Goal: Task Accomplishment & Management: Use online tool/utility

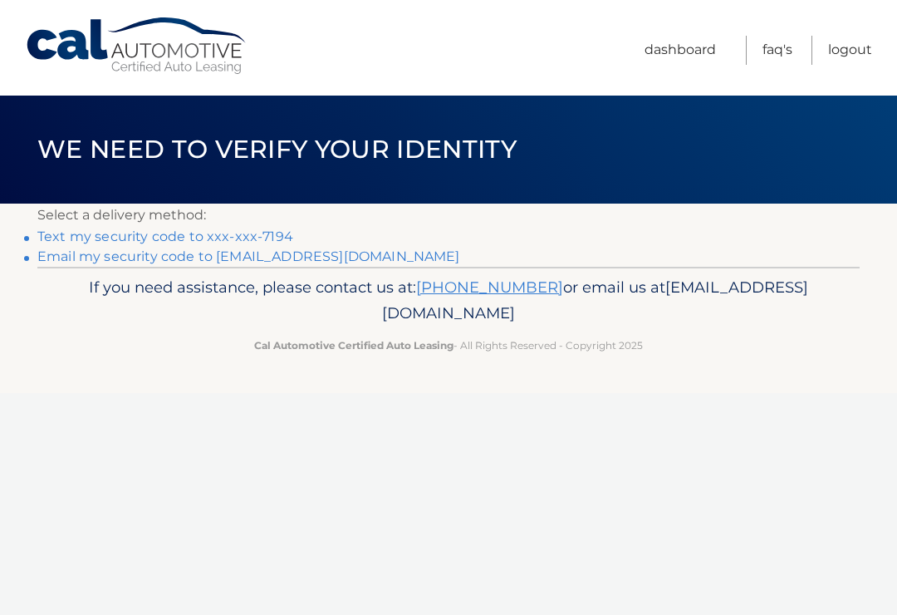
click at [248, 238] on link "Text my security code to xxx-xxx-7194" at bounding box center [165, 236] width 256 height 16
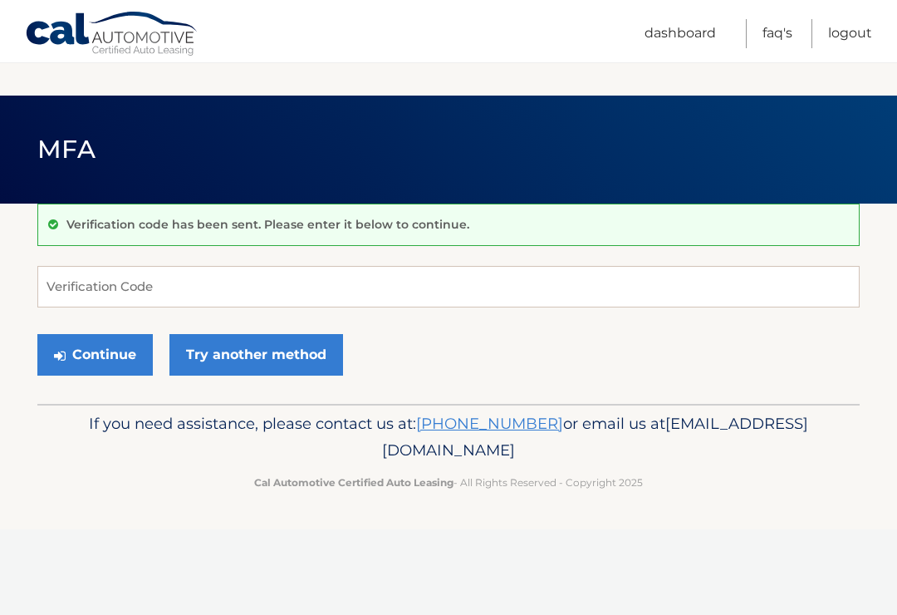
scroll to position [148, 0]
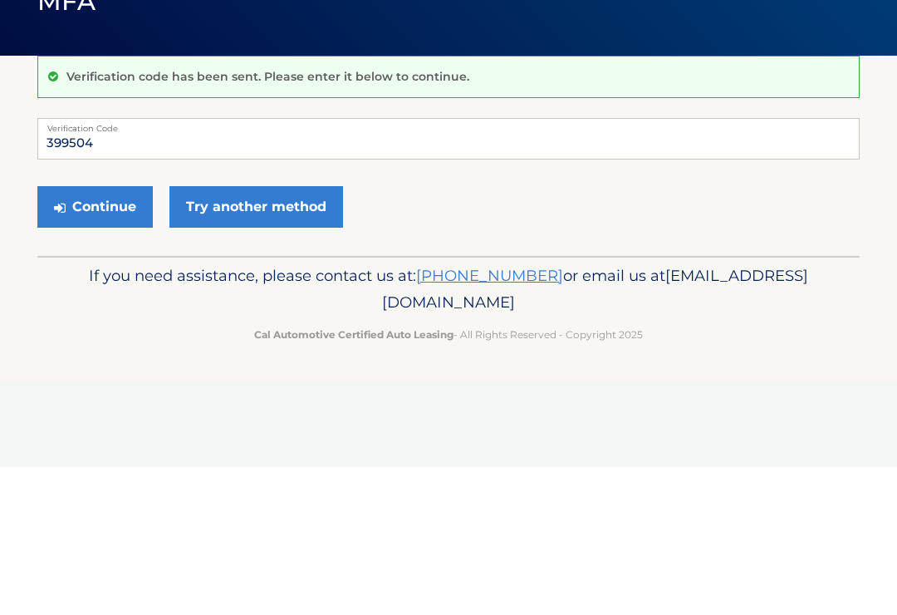
type input "399504"
click at [106, 334] on button "Continue" at bounding box center [94, 355] width 115 height 42
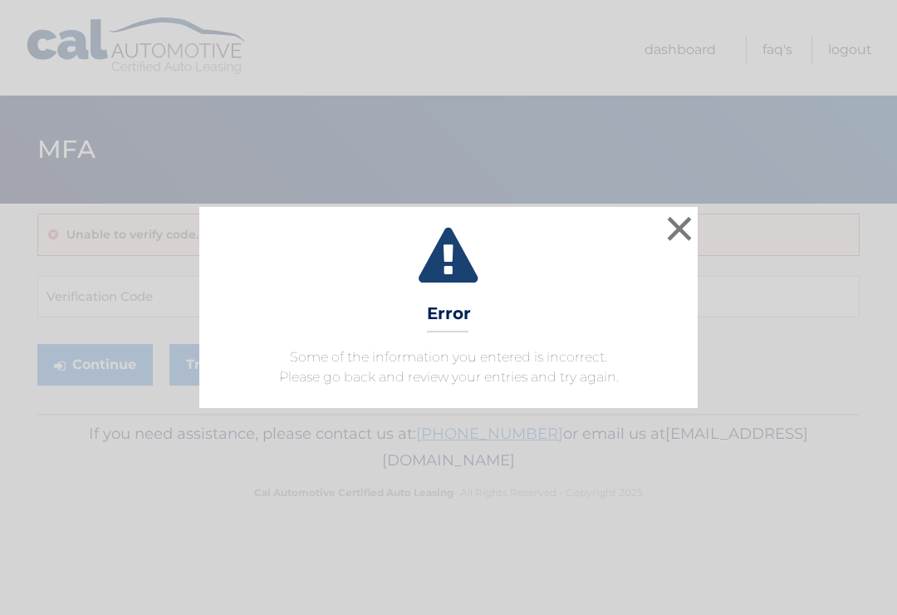
click at [679, 243] on button "×" at bounding box center [679, 228] width 33 height 33
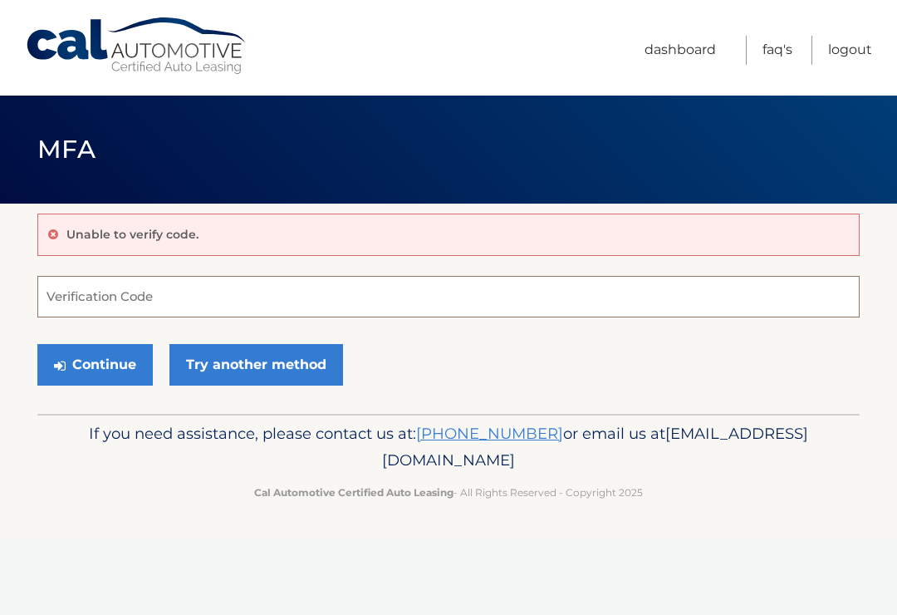
click at [177, 284] on input "Verification Code" at bounding box center [448, 297] width 823 height 42
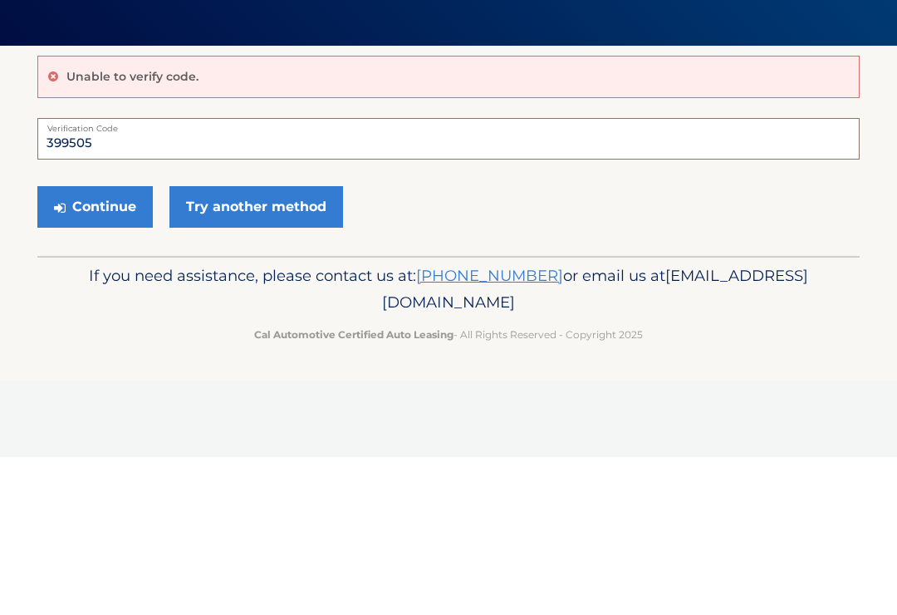
type input "399505"
click at [101, 344] on button "Continue" at bounding box center [94, 365] width 115 height 42
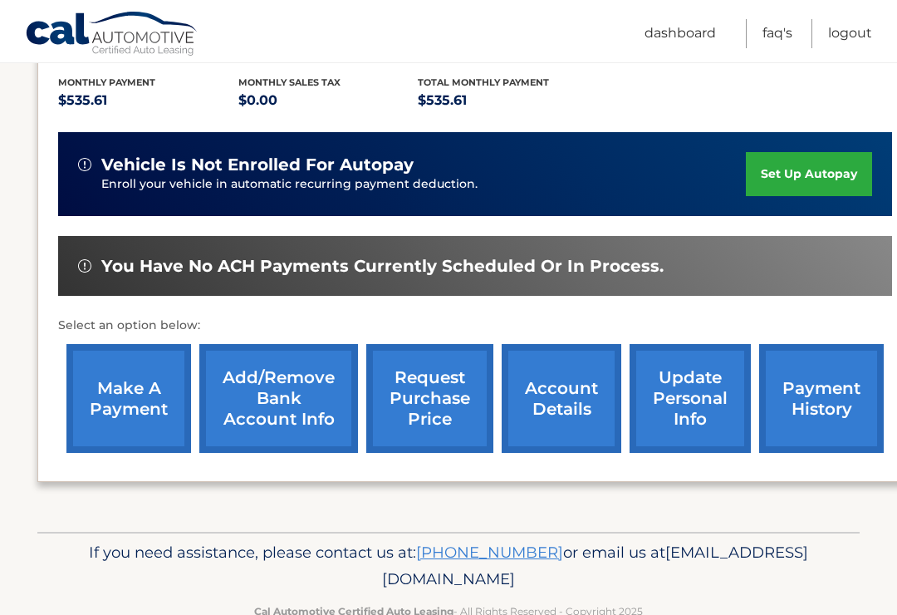
scroll to position [362, 0]
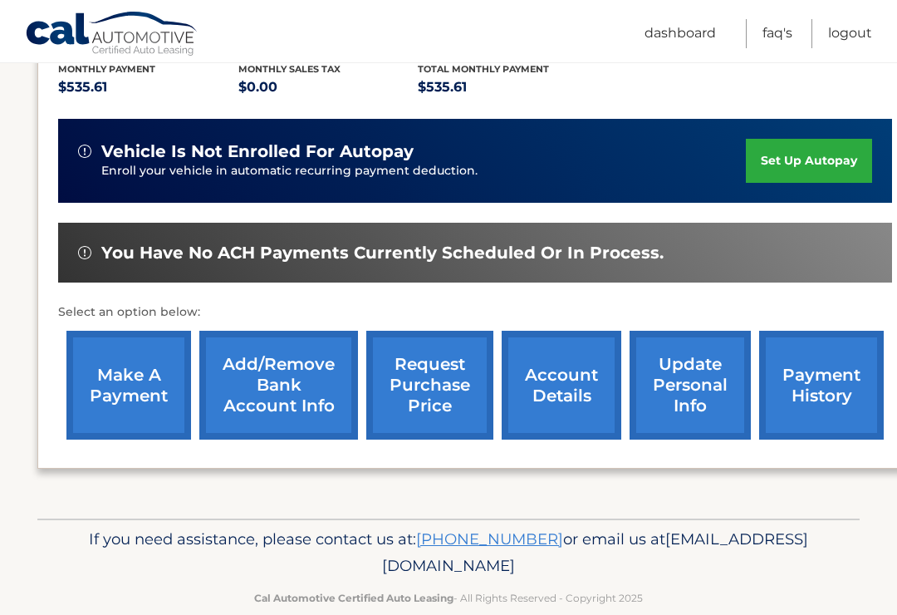
click at [118, 388] on link "make a payment" at bounding box center [128, 385] width 125 height 109
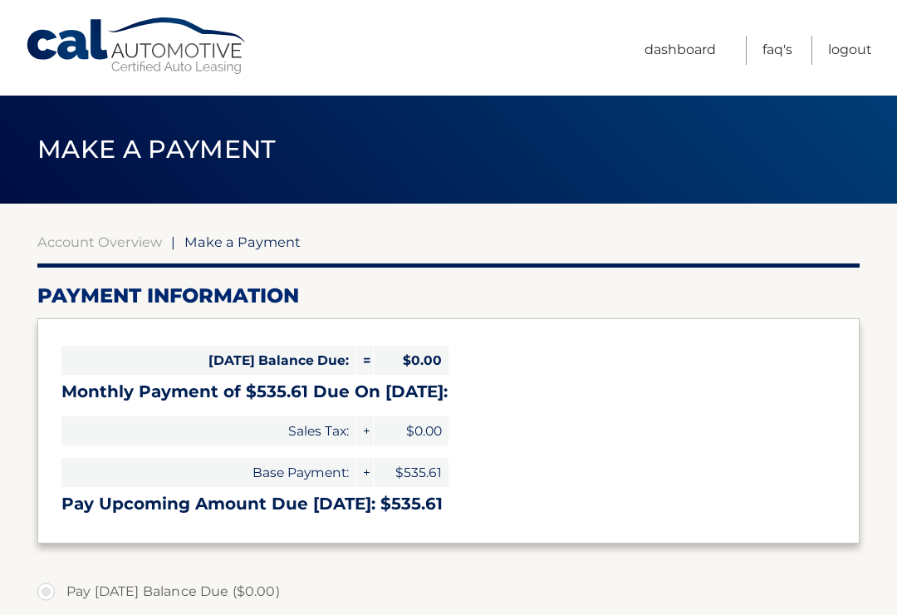
select select "Y2I4M2JjMjQtNjZjOS00ZjJhLWI1MmMtNzdiOTI2YmZmYmYy"
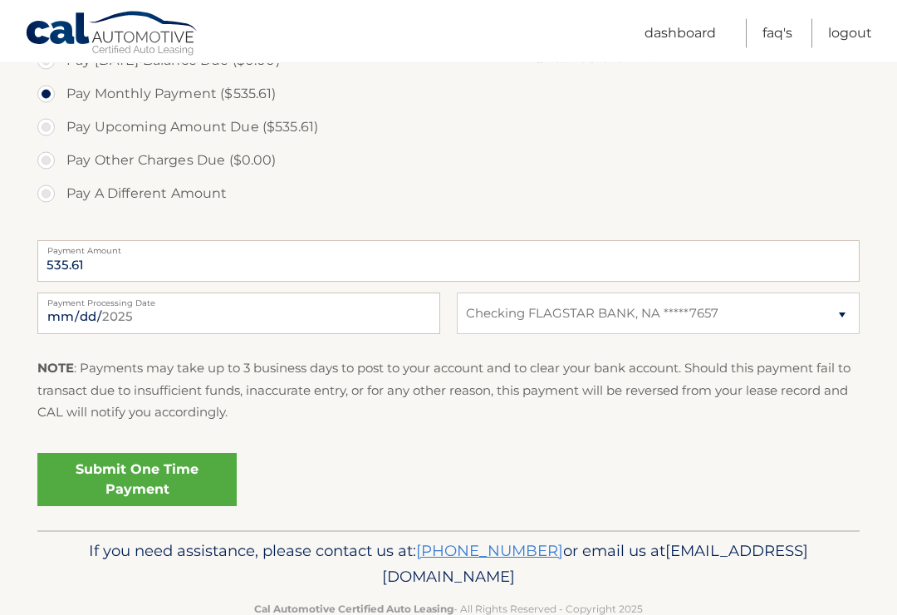
scroll to position [543, 0]
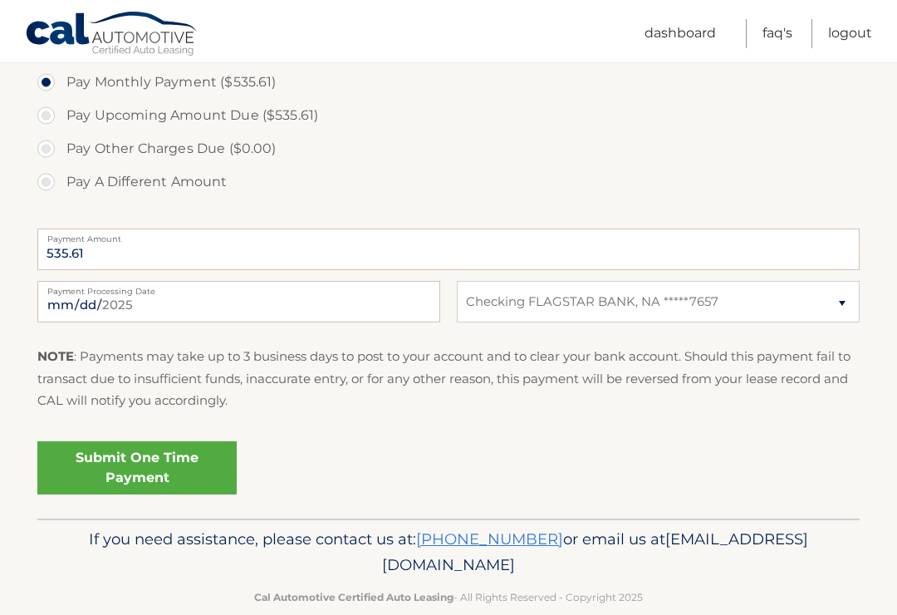
click at [188, 460] on link "Submit One Time Payment" at bounding box center [136, 467] width 199 height 53
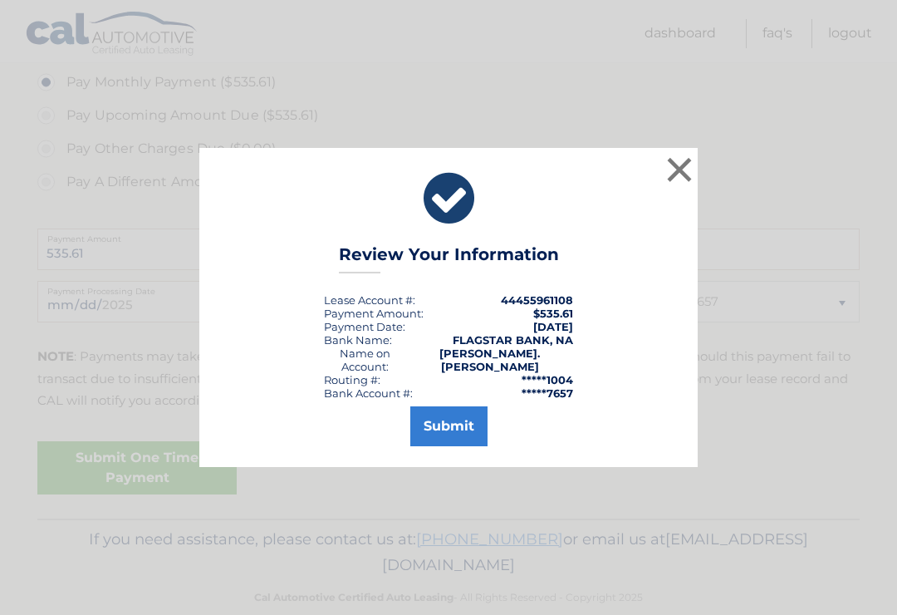
click at [461, 432] on button "Submit" at bounding box center [448, 426] width 77 height 40
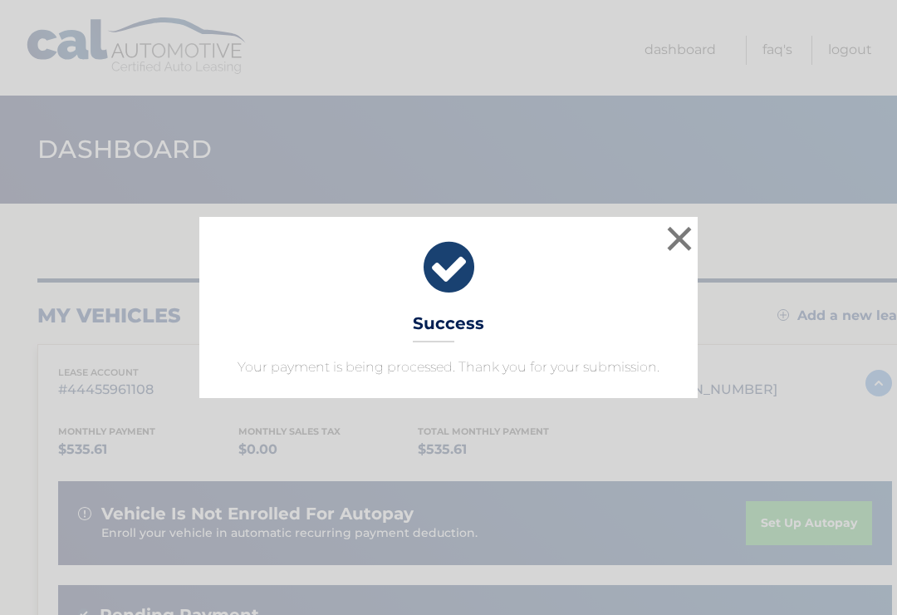
click at [681, 238] on button "×" at bounding box center [679, 238] width 33 height 33
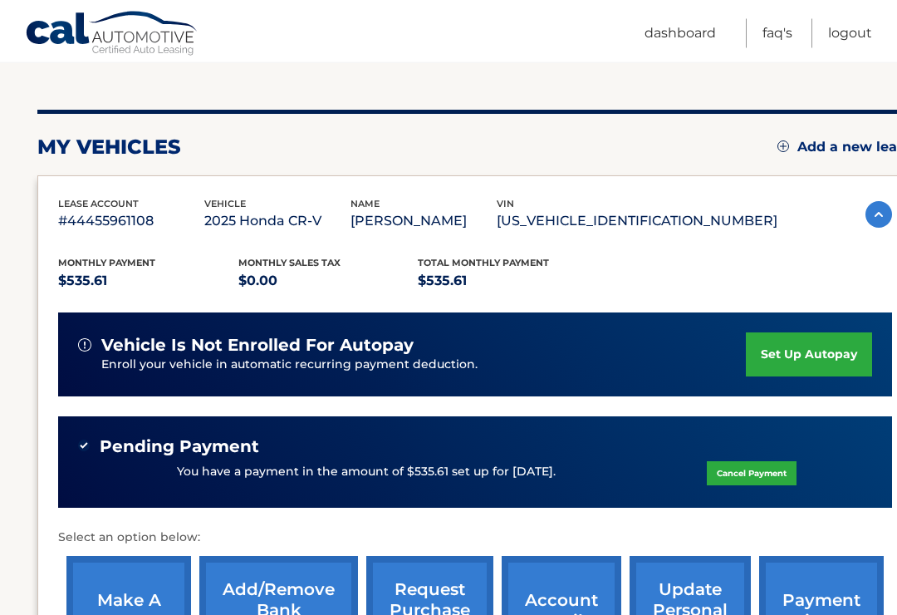
scroll to position [253, 0]
